Goal: Navigation & Orientation: Find specific page/section

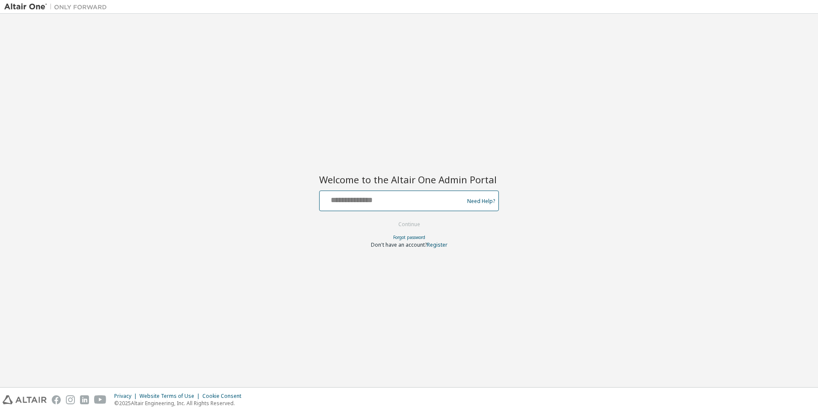
click at [402, 198] on input "text" at bounding box center [393, 199] width 140 height 12
type input "**********"
click at [410, 224] on button "Continue" at bounding box center [410, 224] width 40 height 13
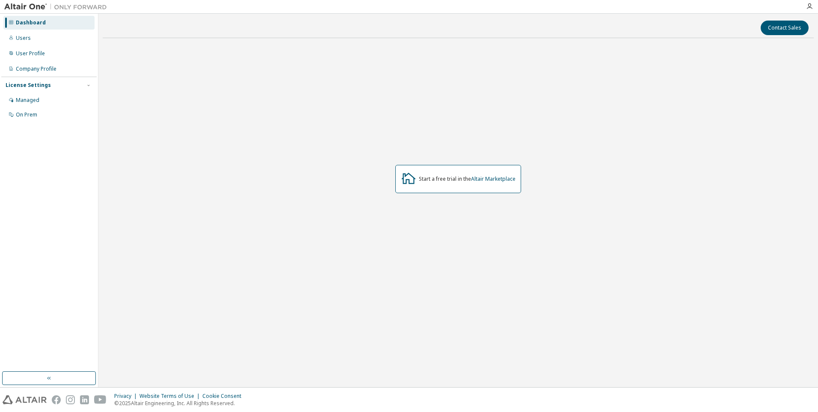
click at [21, 5] on img at bounding box center [57, 7] width 107 height 9
click at [810, 6] on icon "button" at bounding box center [810, 6] width 7 height 7
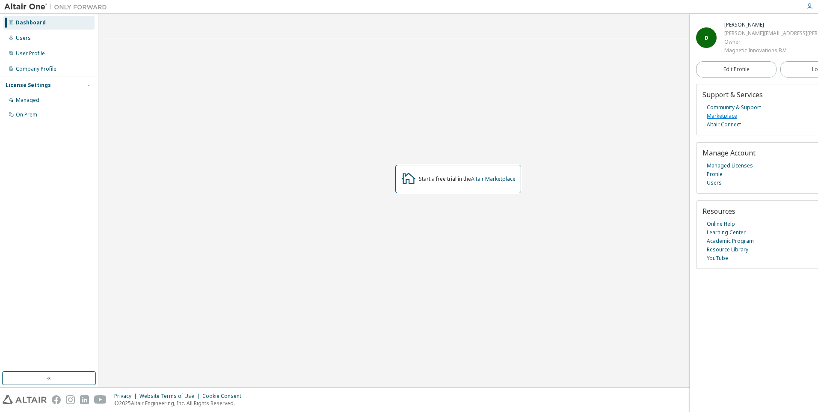
click at [720, 120] on link "Marketplace" at bounding box center [722, 116] width 30 height 9
click at [24, 21] on div "Dashboard" at bounding box center [31, 22] width 30 height 7
click at [22, 51] on div "User Profile" at bounding box center [30, 53] width 29 height 7
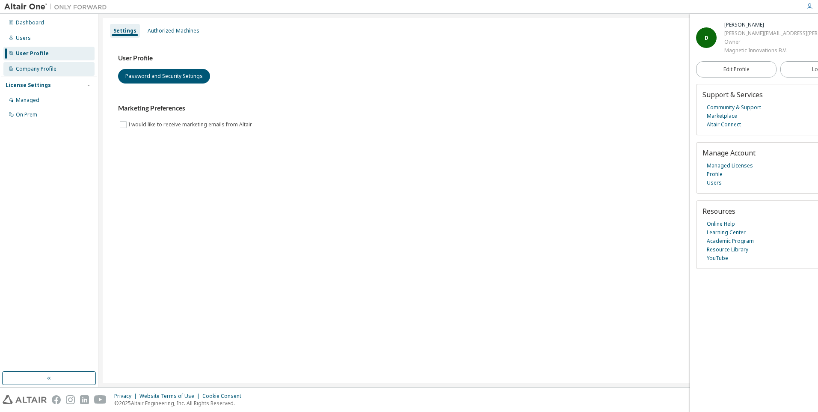
click at [27, 70] on div "Company Profile" at bounding box center [36, 68] width 41 height 7
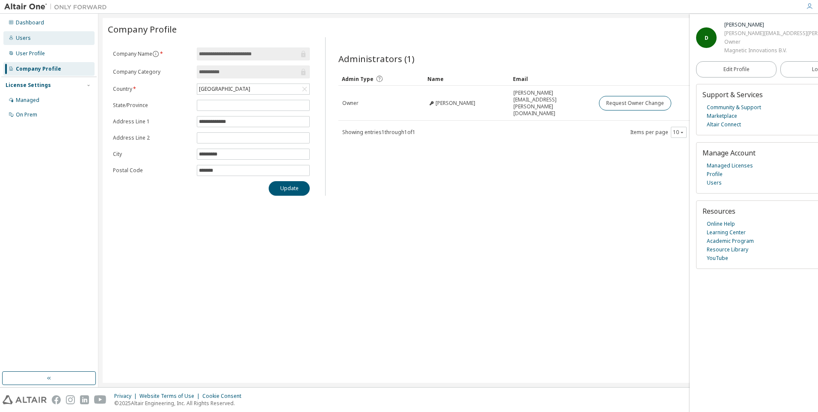
click at [23, 36] on div "Users" at bounding box center [23, 38] width 15 height 7
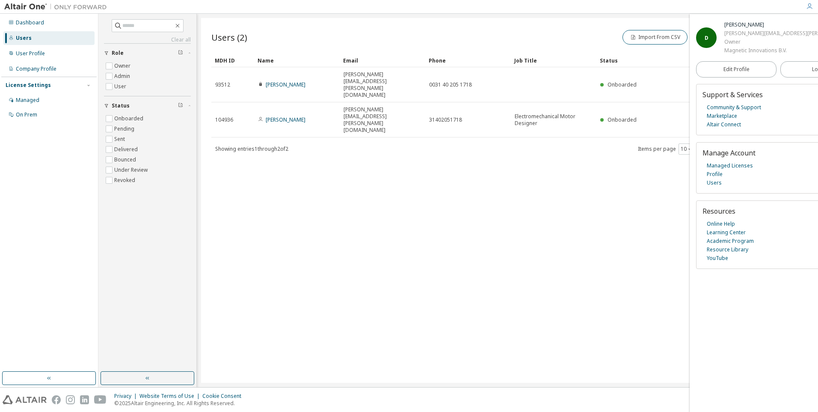
click at [810, 8] on icon "button" at bounding box center [810, 6] width 7 height 7
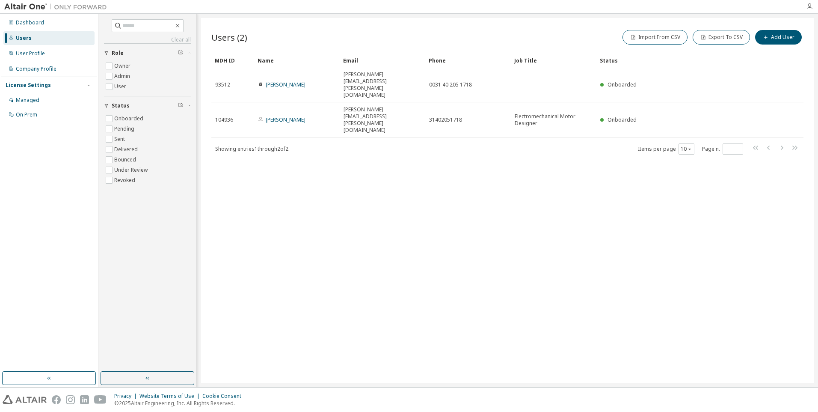
click at [810, 8] on icon "button" at bounding box center [810, 6] width 7 height 7
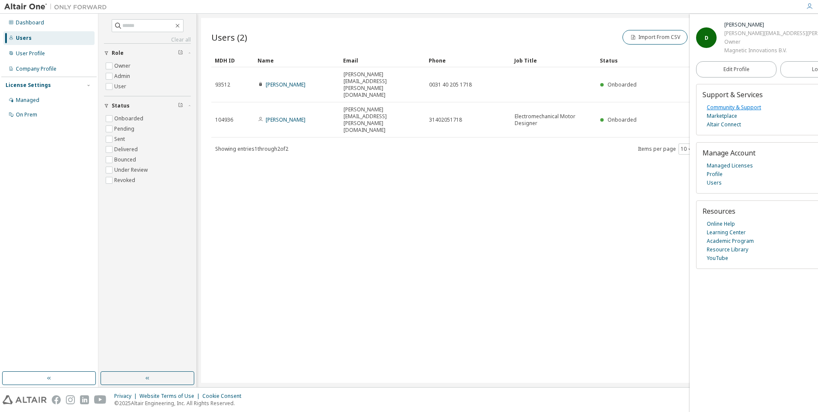
click at [732, 112] on link "Community & Support" at bounding box center [734, 107] width 54 height 9
click at [744, 112] on link "Community & Support" at bounding box center [734, 107] width 54 height 9
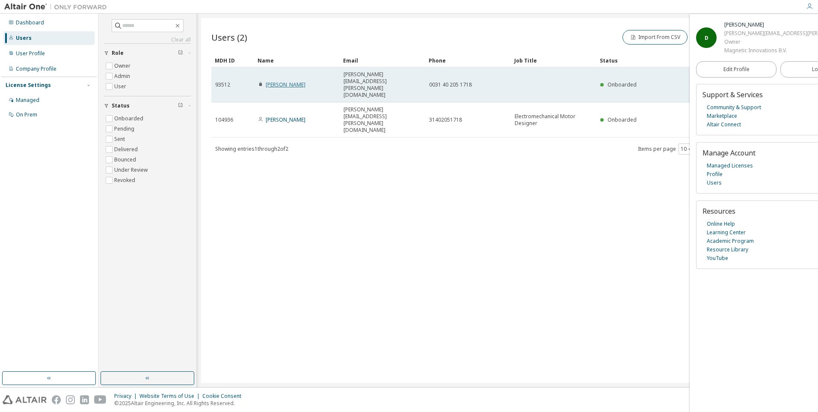
click at [283, 81] on link "Dirk Engelen" at bounding box center [286, 84] width 40 height 7
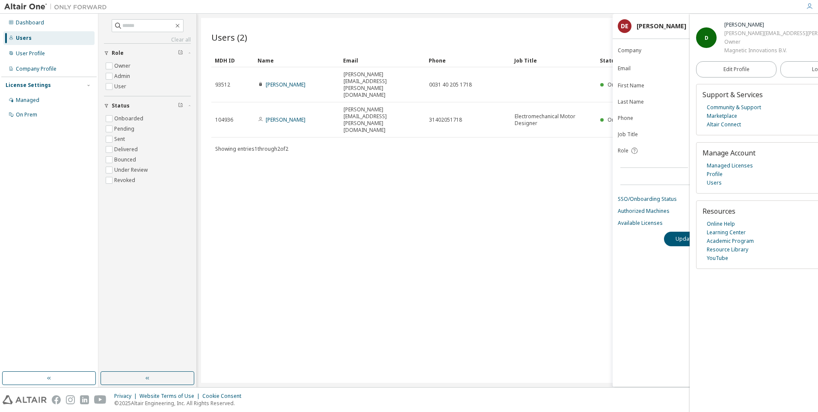
click at [519, 213] on div "Users (2) Import From CSV Export To CSV Add User Clear Load Save Save As Field …" at bounding box center [507, 200] width 613 height 365
click at [722, 129] on link "Altair Connect" at bounding box center [724, 124] width 34 height 9
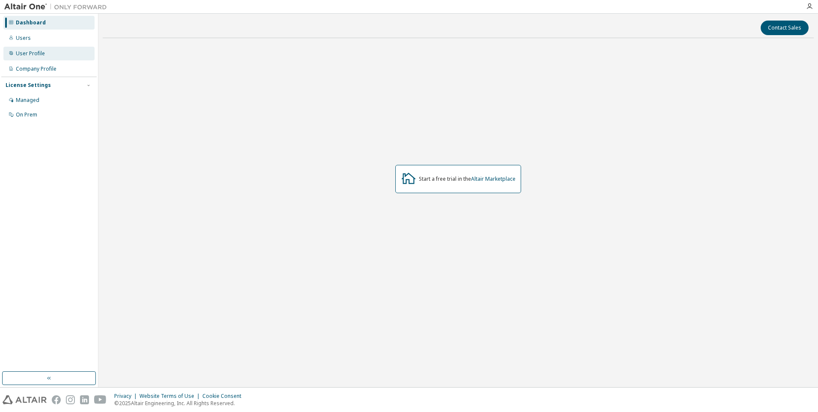
click at [20, 52] on div "User Profile" at bounding box center [30, 53] width 29 height 7
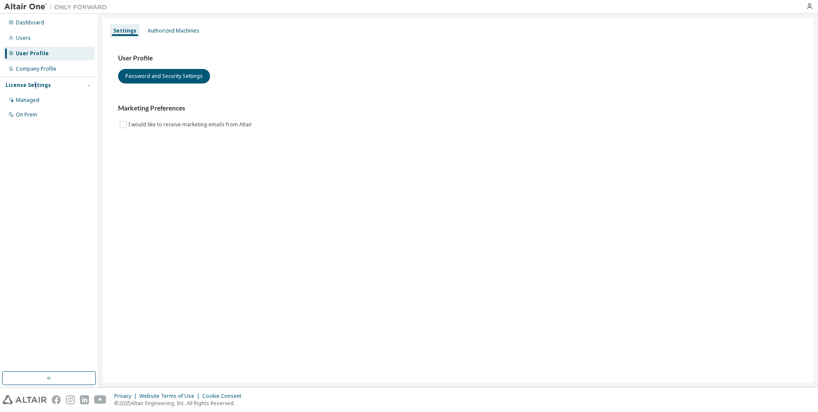
click at [33, 85] on div "License Settings" at bounding box center [28, 85] width 45 height 7
click at [27, 101] on div "Managed" at bounding box center [28, 100] width 24 height 7
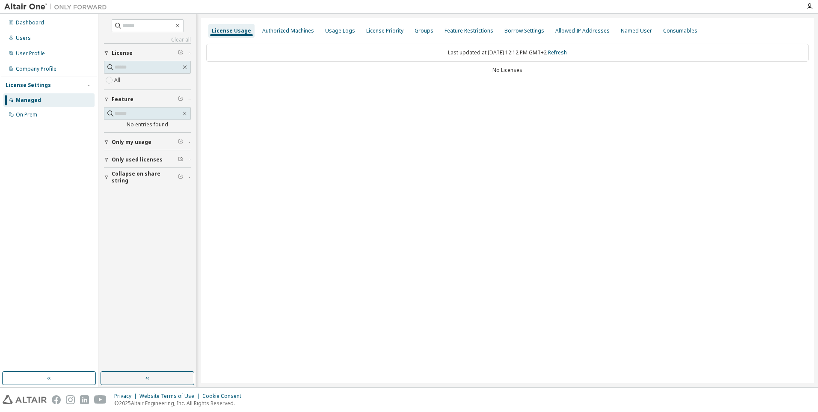
click at [119, 142] on span "Only my usage" at bounding box center [132, 142] width 40 height 7
click at [137, 183] on span "Only used licenses" at bounding box center [137, 184] width 51 height 7
click at [158, 227] on span "Collapse on share string" at bounding box center [145, 227] width 66 height 14
click at [31, 114] on div "On Prem" at bounding box center [26, 114] width 21 height 7
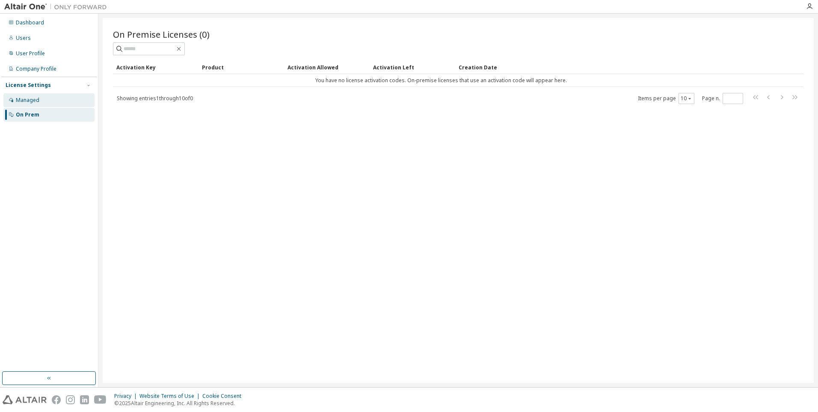
click at [29, 103] on div "Managed" at bounding box center [28, 100] width 24 height 7
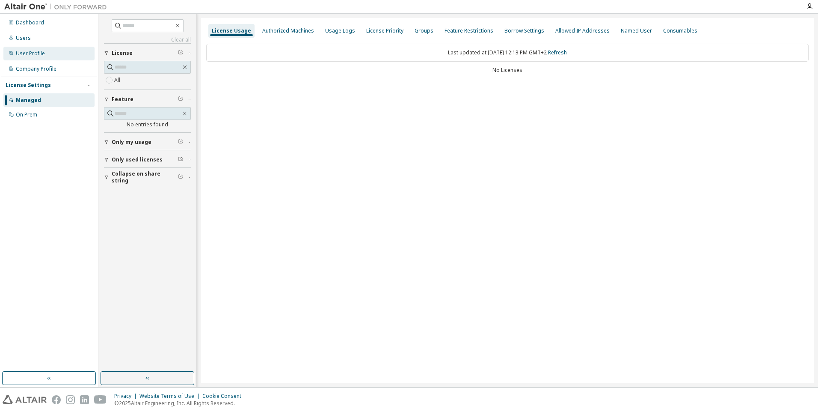
click at [36, 54] on div "User Profile" at bounding box center [30, 53] width 29 height 7
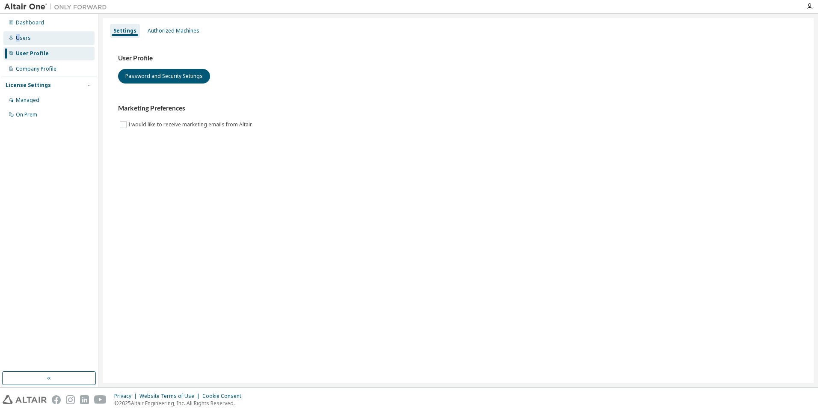
click at [18, 35] on div "Users" at bounding box center [23, 38] width 15 height 7
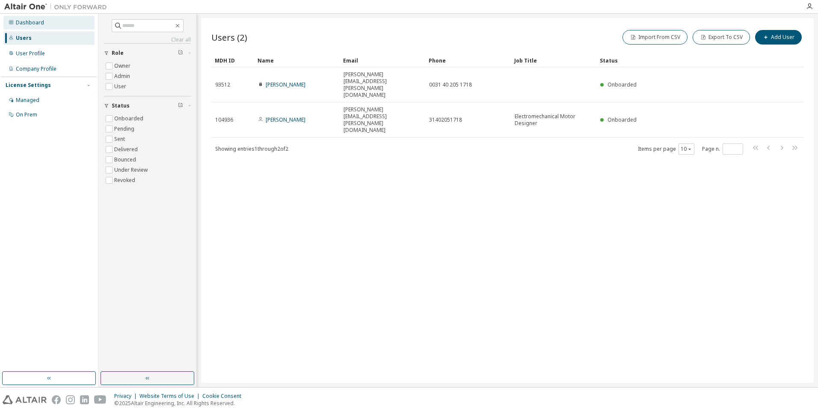
click at [29, 23] on div "Dashboard" at bounding box center [30, 22] width 28 height 7
